Goal: Navigation & Orientation: Understand site structure

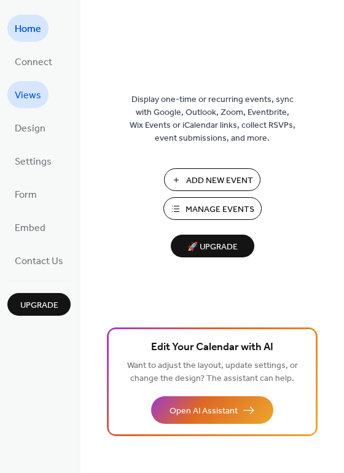
click at [38, 101] on span "Views" at bounding box center [28, 96] width 26 height 20
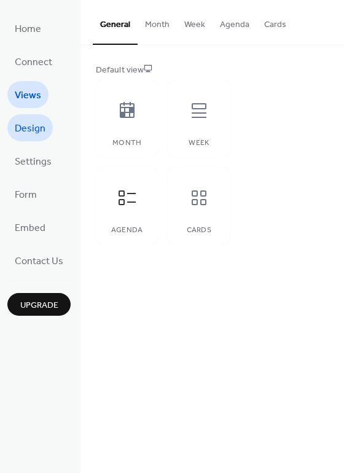
click at [33, 121] on span "Design" at bounding box center [30, 129] width 31 height 20
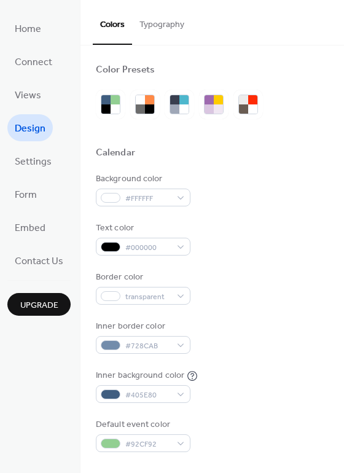
click at [31, 143] on ul "Home Connect Views Design Settings Form Embed Contact Us" at bounding box center [38, 144] width 63 height 259
click at [31, 160] on span "Settings" at bounding box center [33, 162] width 37 height 20
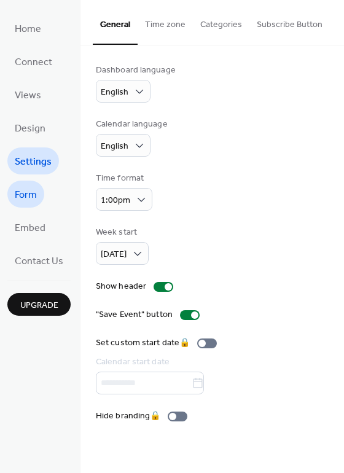
click at [30, 192] on span "Form" at bounding box center [26, 196] width 22 height 20
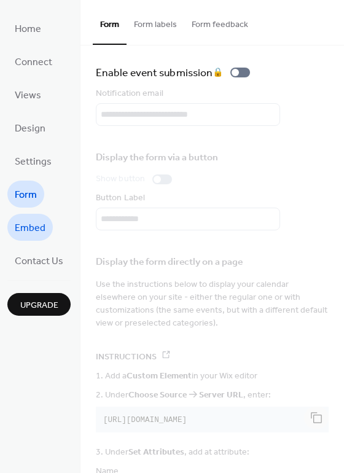
click at [26, 227] on span "Embed" at bounding box center [30, 229] width 31 height 20
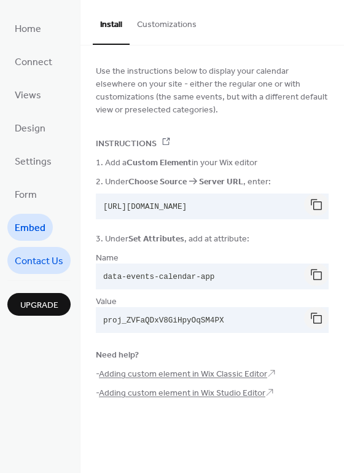
click at [28, 267] on span "Contact Us" at bounding box center [39, 262] width 49 height 20
